Goal: Task Accomplishment & Management: Complete application form

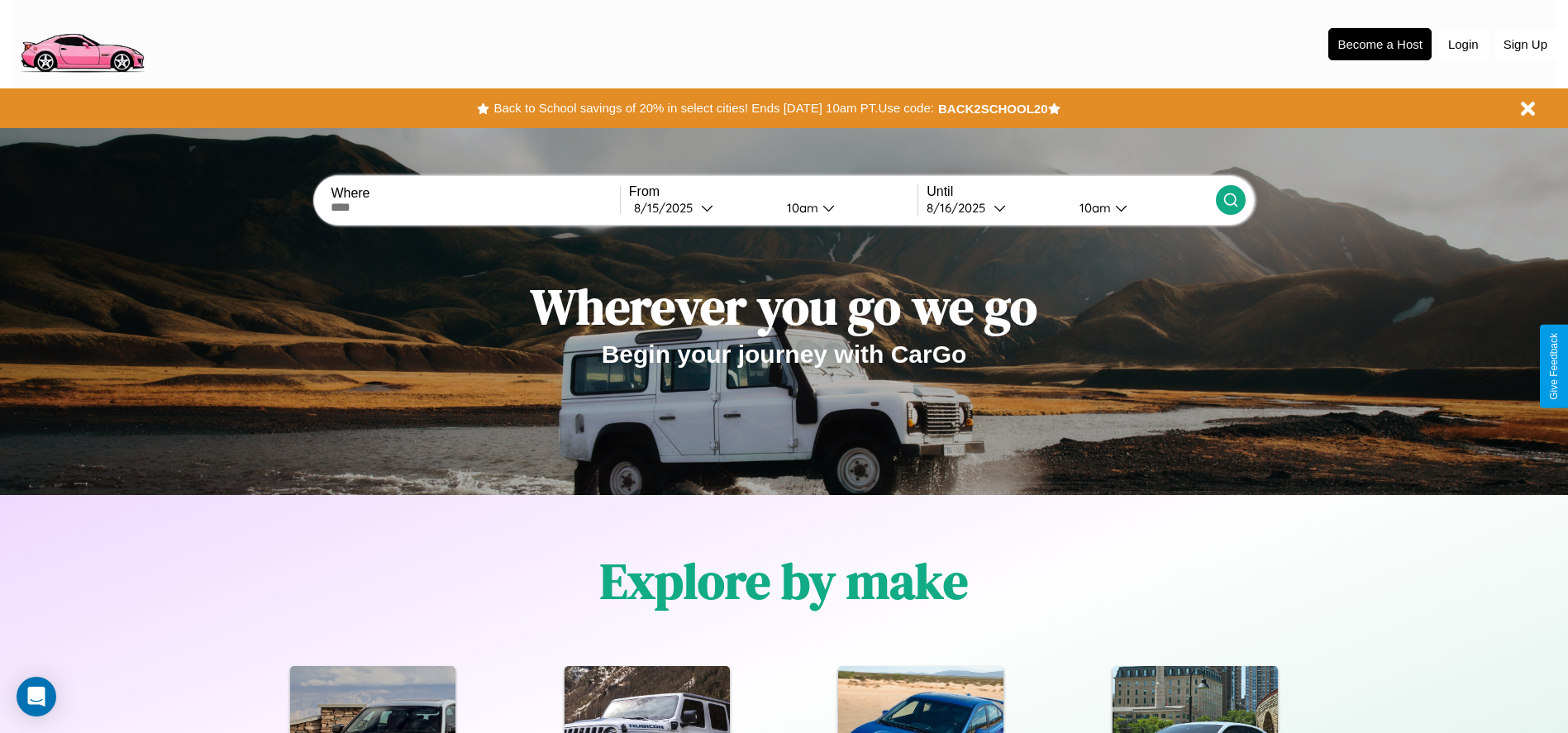
scroll to position [343, 0]
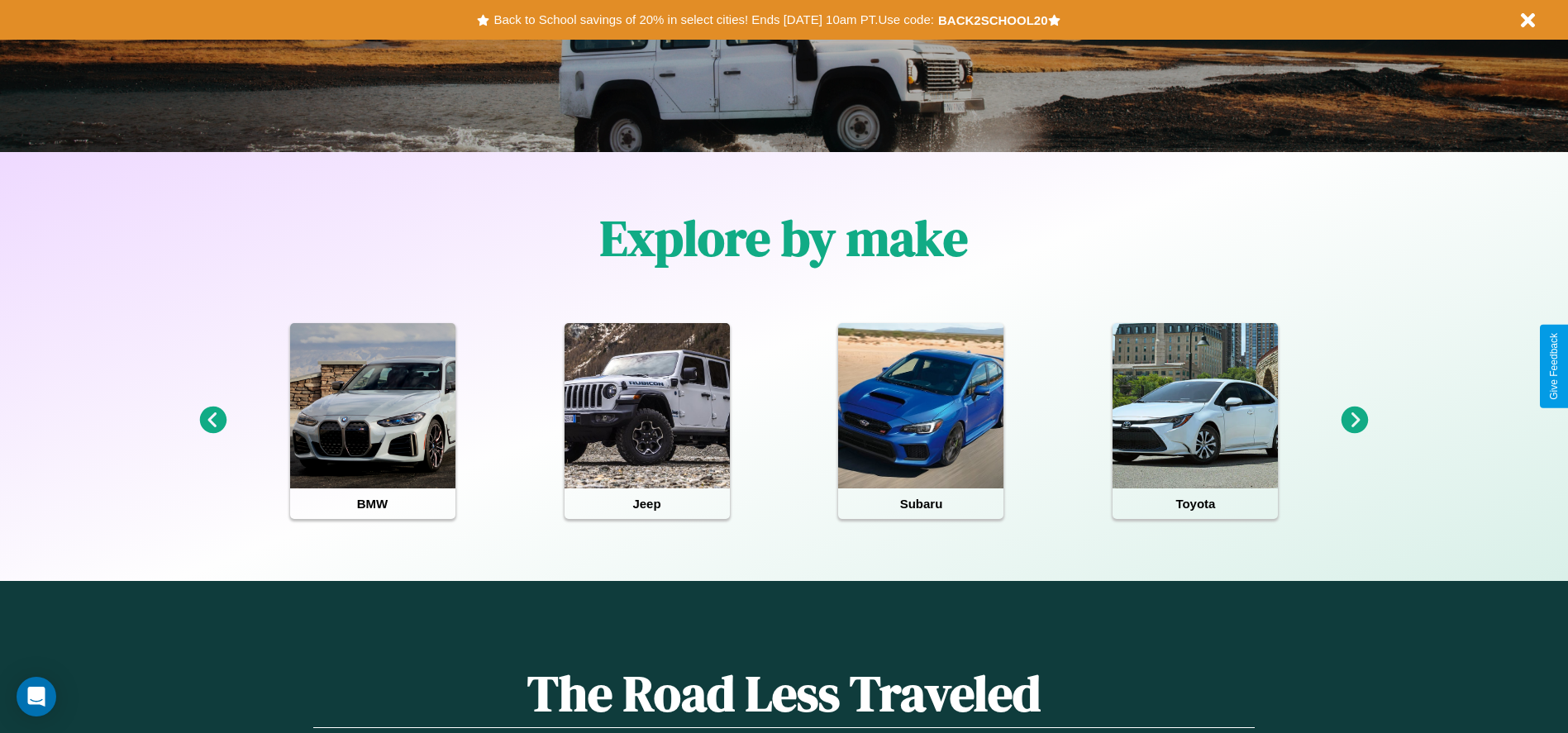
click at [1355, 420] on icon at bounding box center [1355, 420] width 27 height 27
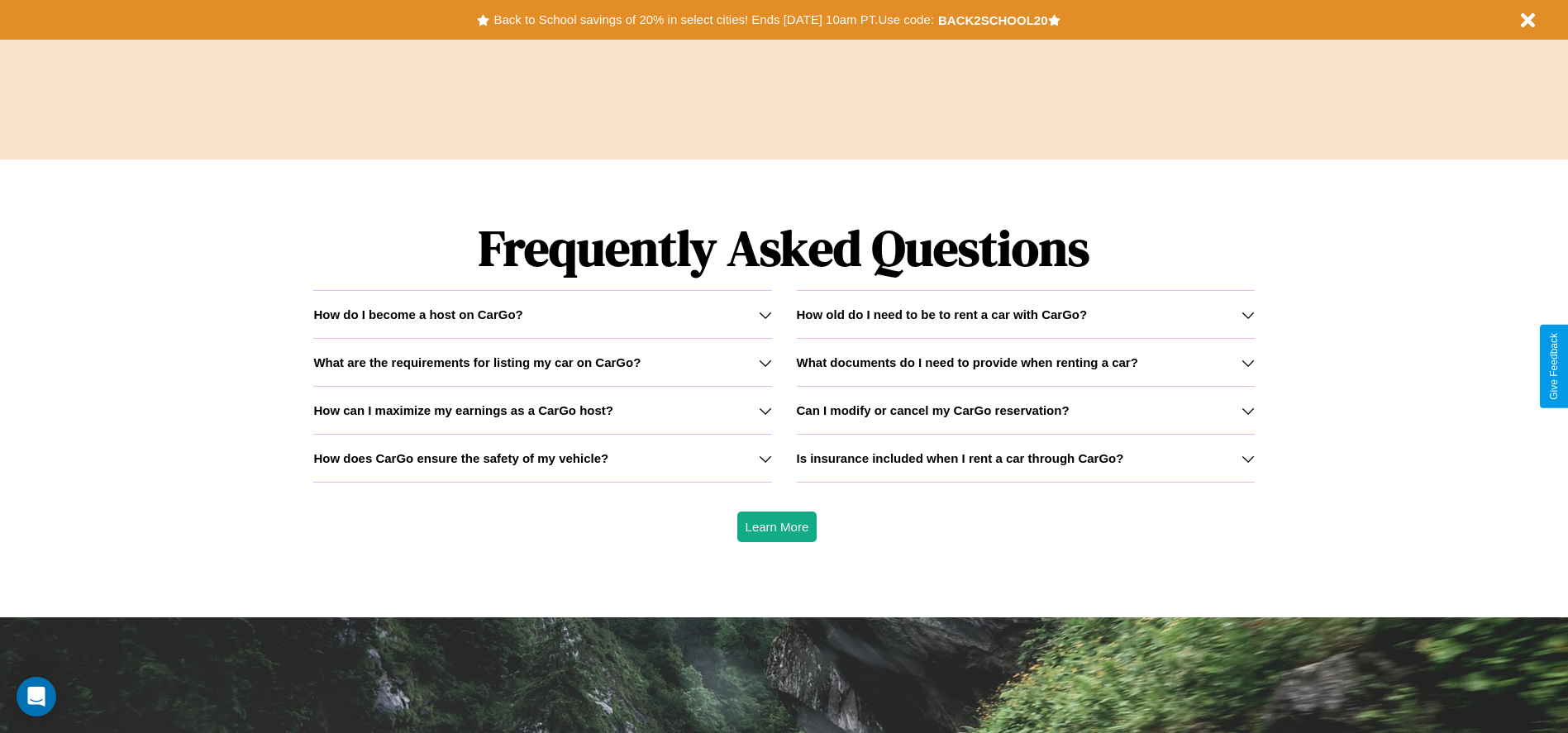
scroll to position [2372, 0]
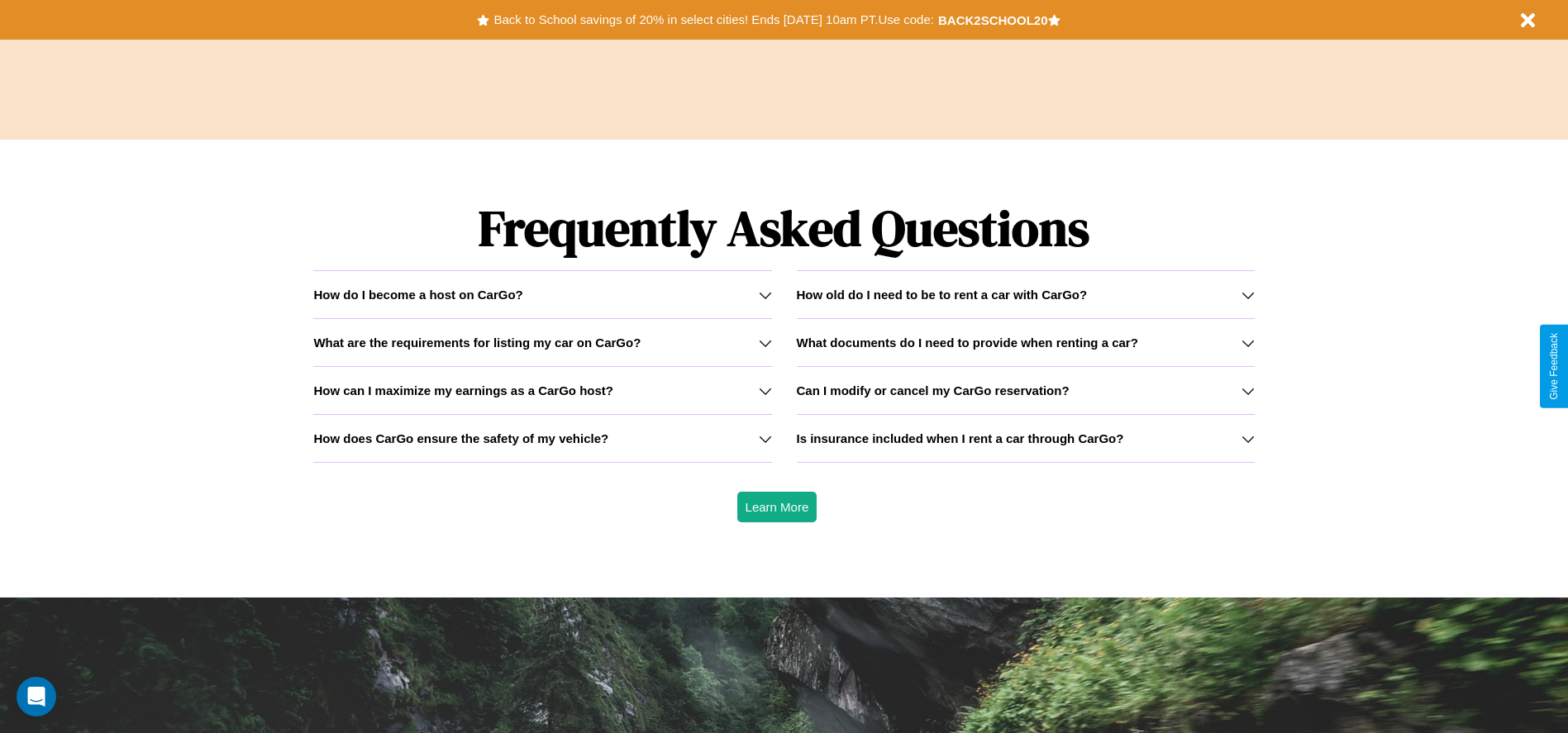
click at [1247, 438] on icon at bounding box center [1248, 438] width 14 height 14
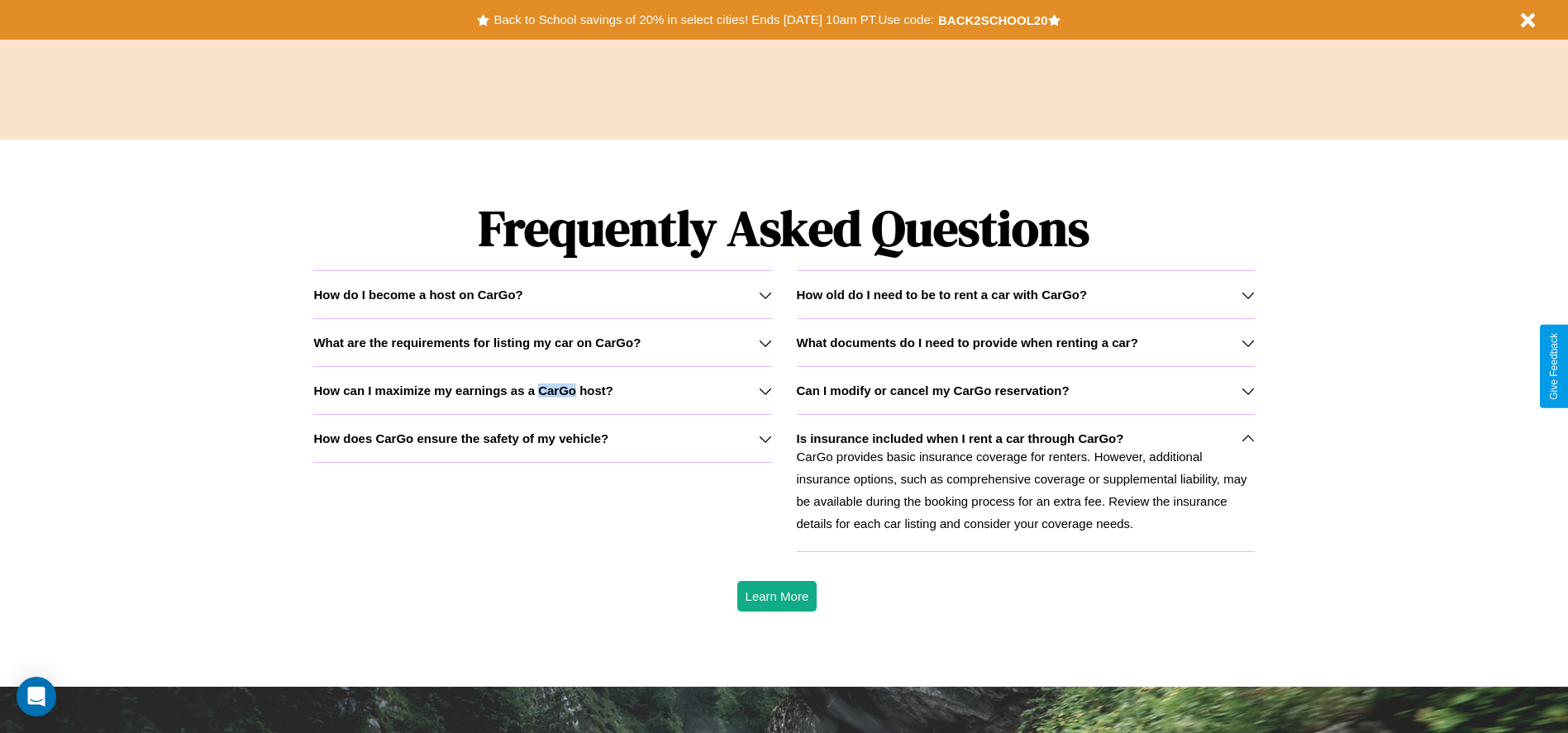
click at [542, 390] on h3 "How can I maximize my earnings as a CarGo host?" at bounding box center [464, 390] width 300 height 14
click at [542, 438] on h3 "How does CarGo ensure the safety of my vehicle?" at bounding box center [461, 438] width 295 height 14
click at [1247, 438] on icon at bounding box center [1248, 438] width 14 height 14
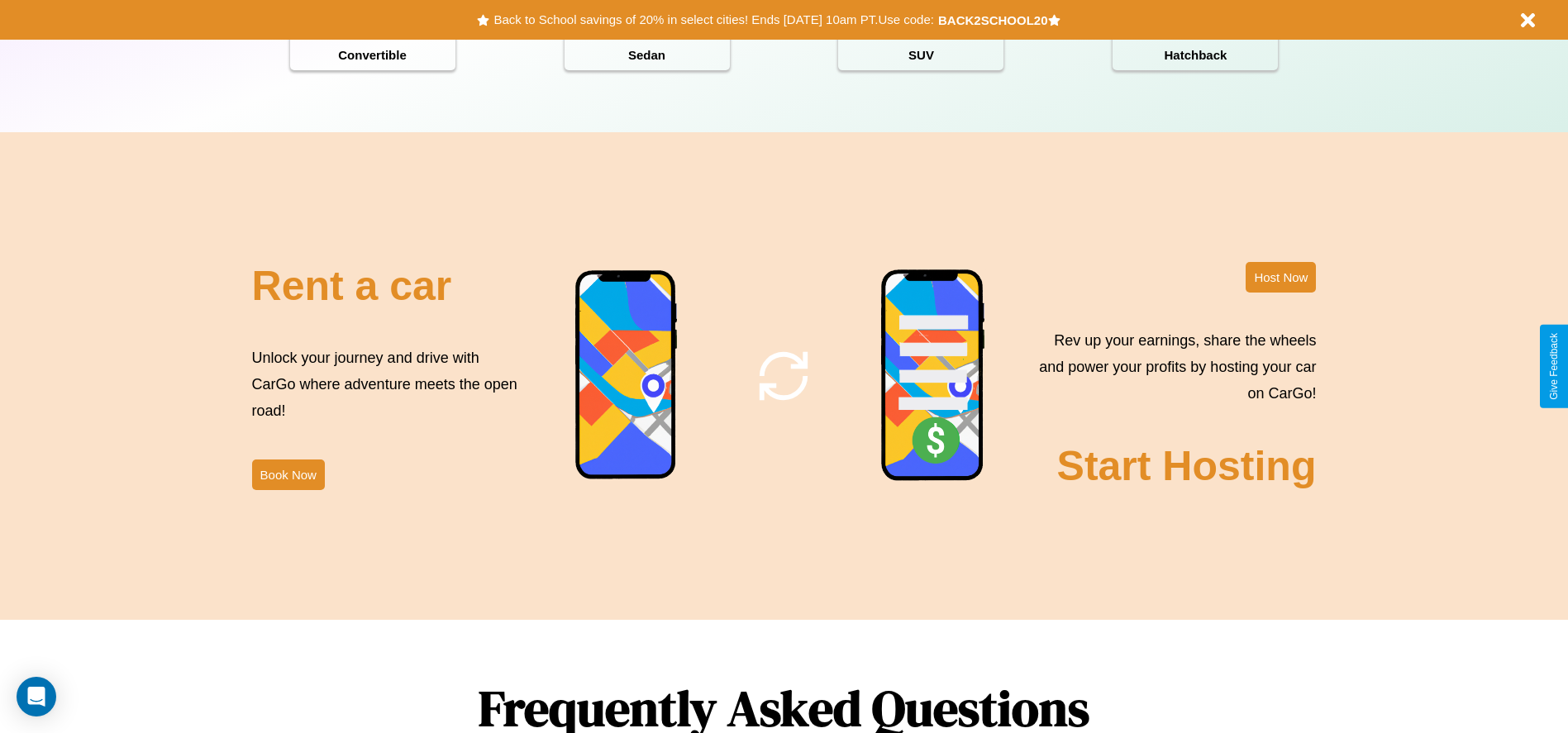
scroll to position [0, 0]
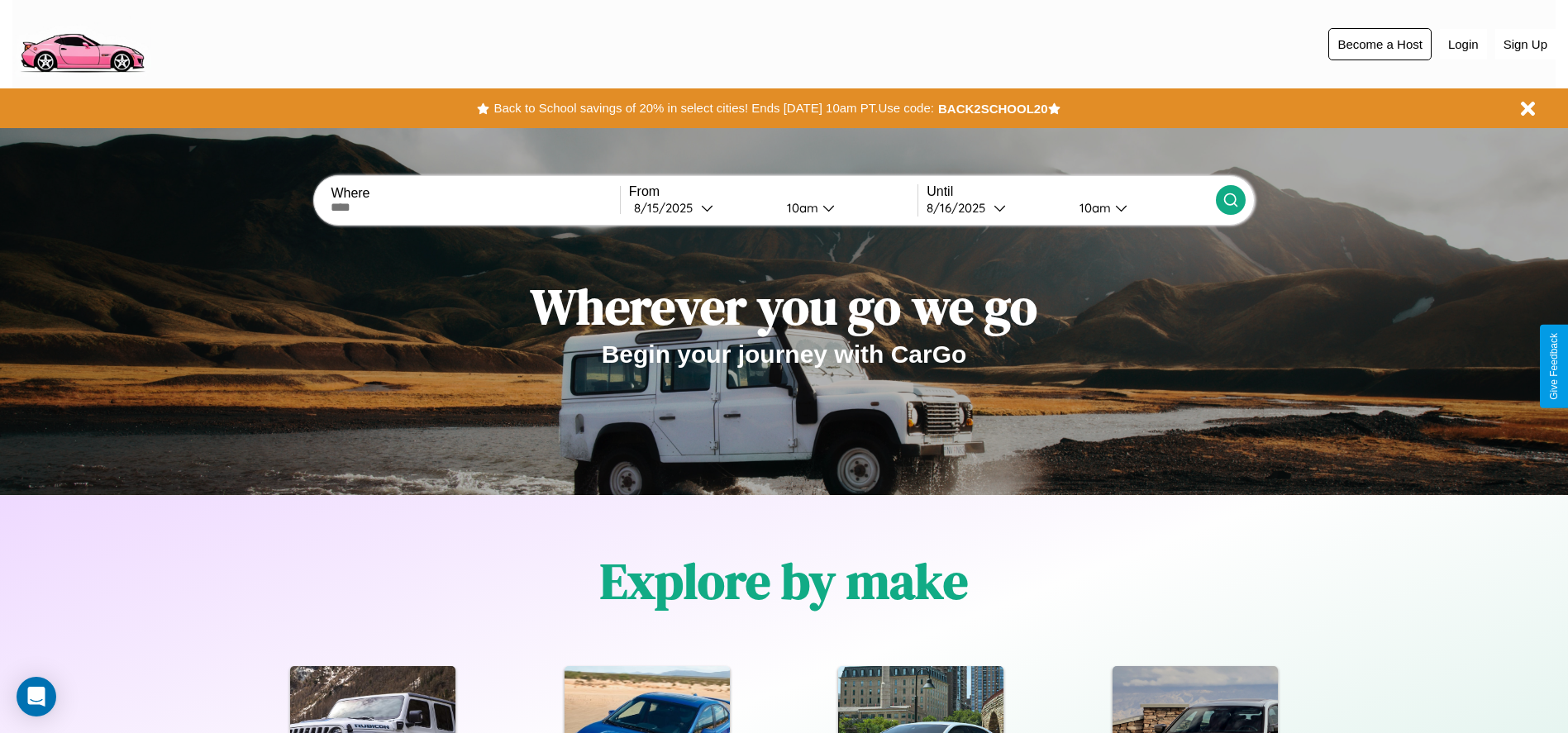
click at [1379, 43] on button "Become a Host" at bounding box center [1380, 44] width 103 height 33
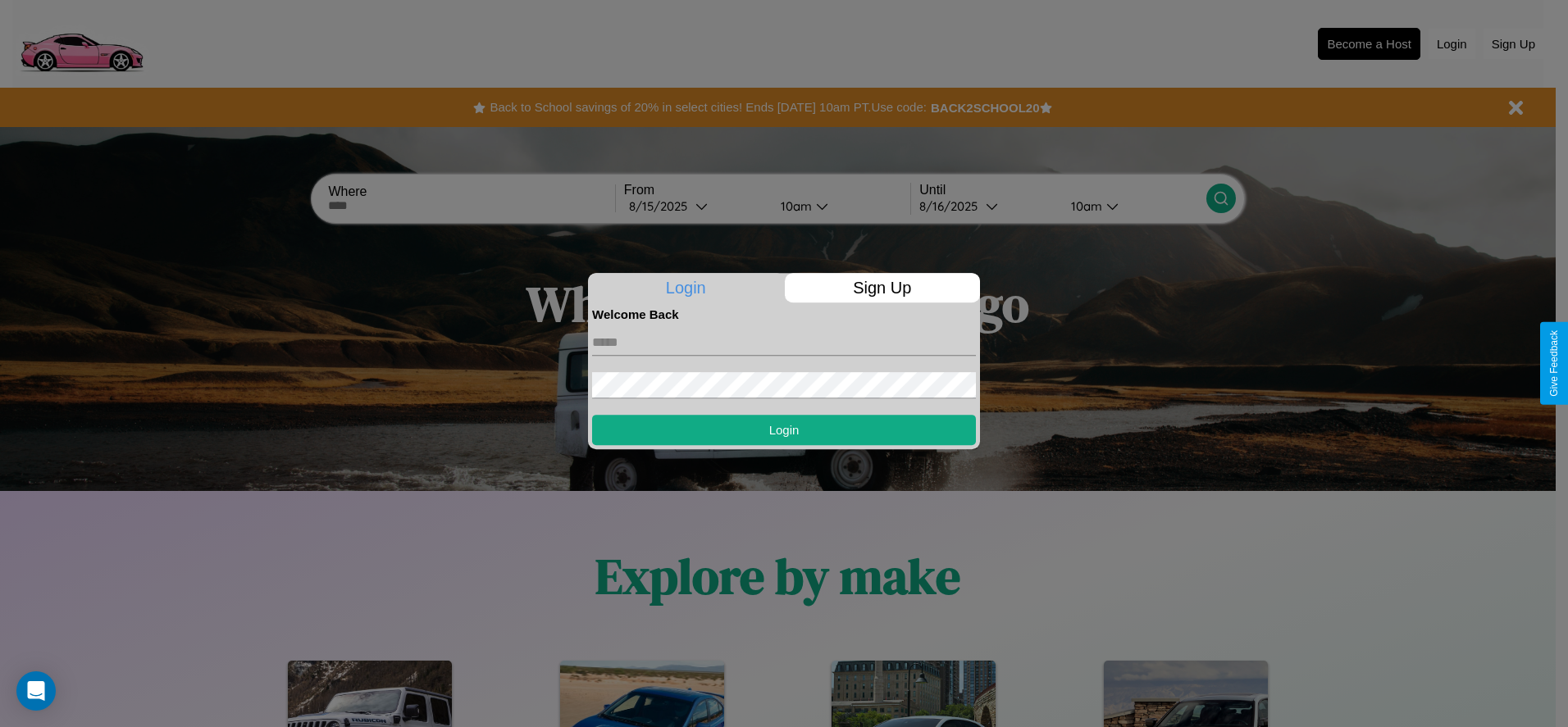
click at [881, 288] on p "Sign Up" at bounding box center [882, 288] width 196 height 30
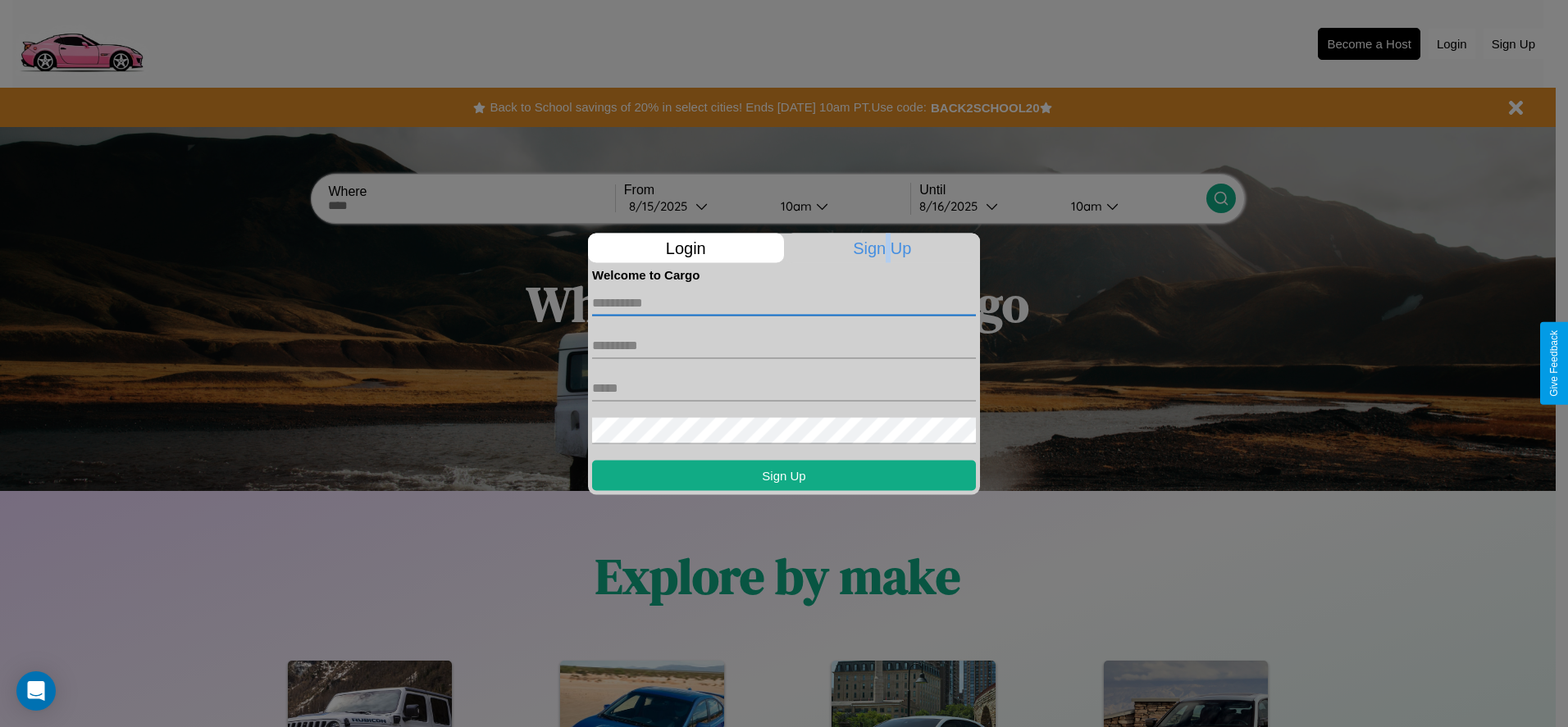
click at [784, 302] on input "text" at bounding box center [784, 302] width 384 height 26
type input "*********"
click at [784, 345] on input "text" at bounding box center [784, 344] width 384 height 26
type input "*****"
click at [784, 388] on input "text" at bounding box center [784, 387] width 384 height 26
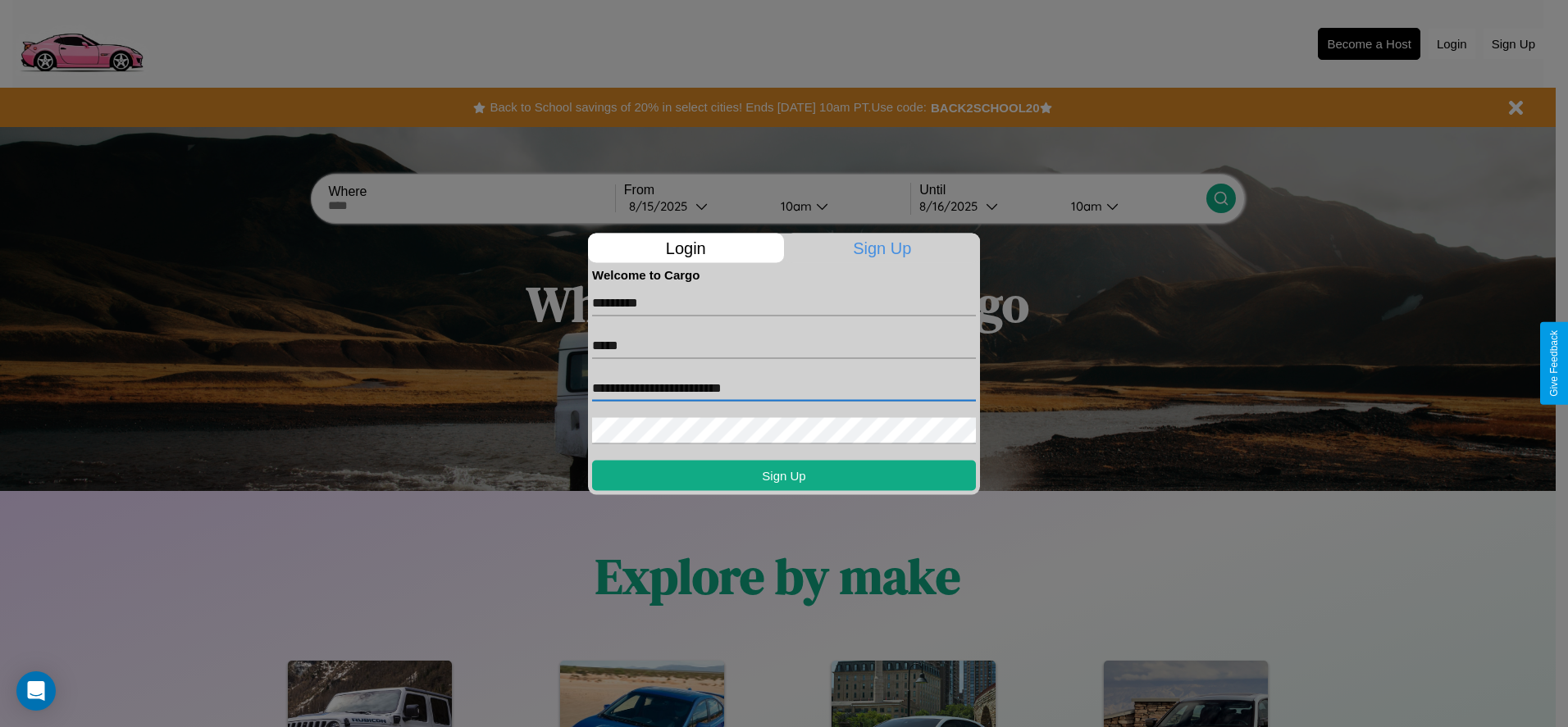
type input "**********"
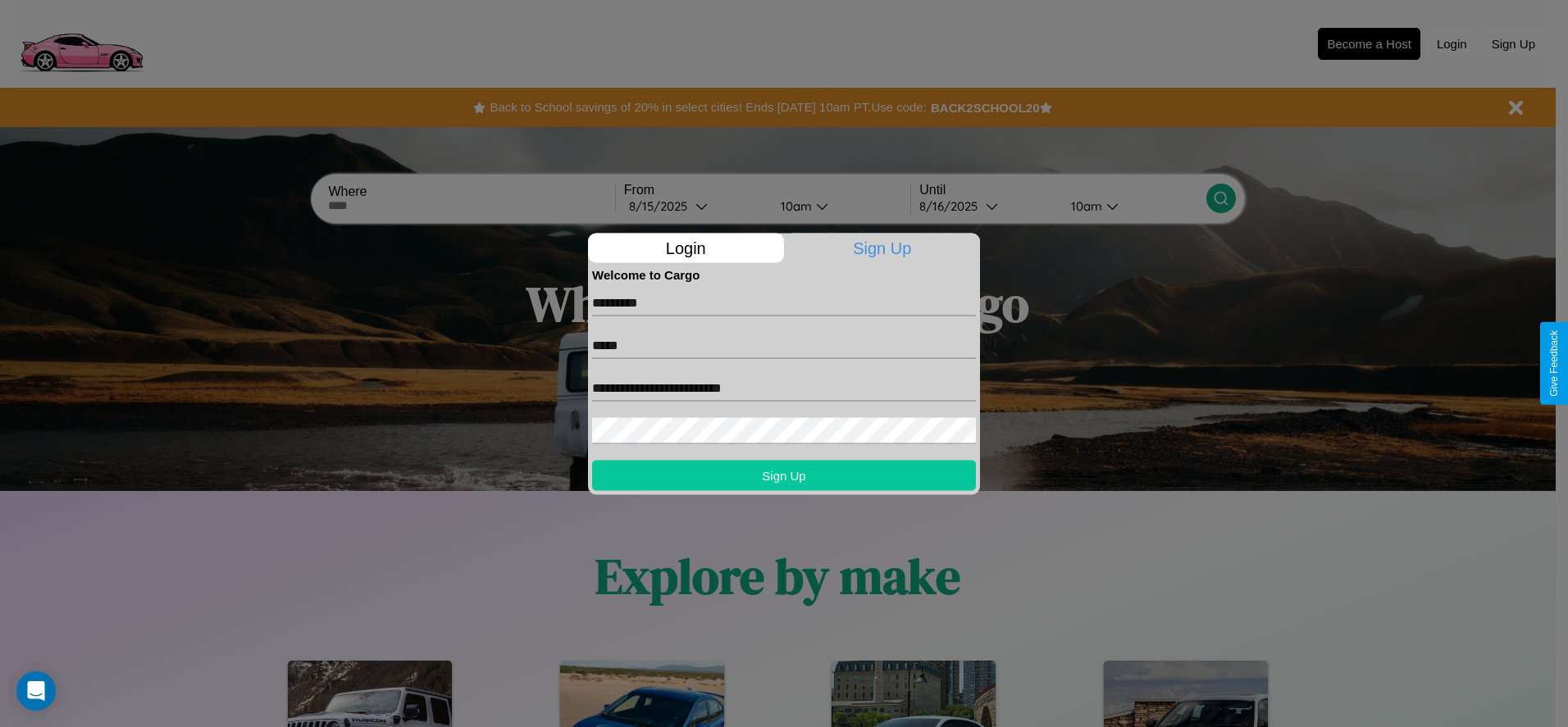
click at [784, 475] on button "Sign Up" at bounding box center [784, 475] width 384 height 30
